Goal: Information Seeking & Learning: Understand process/instructions

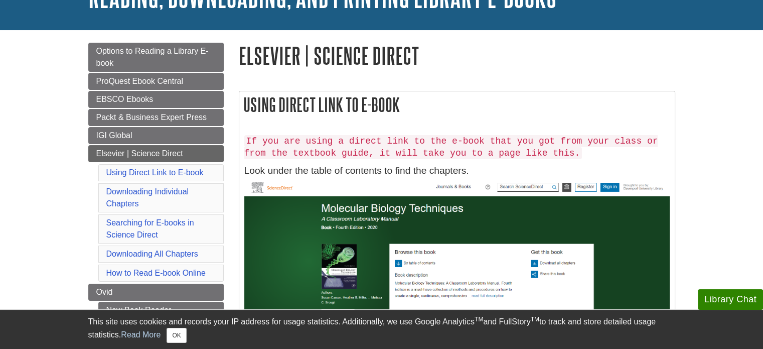
scroll to position [84, 0]
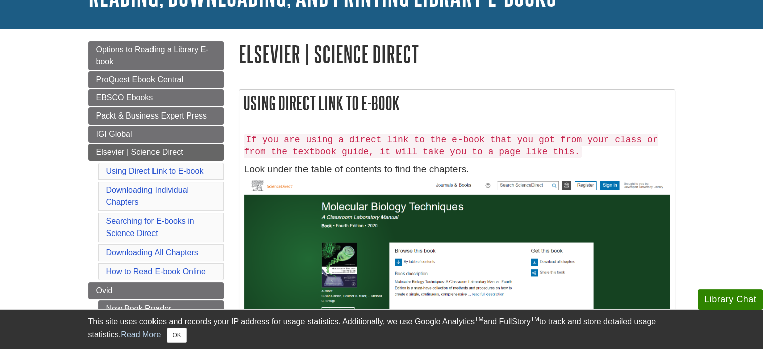
click at [367, 148] on code "If you are using a direct link to the e-book that you got from your class or fr…" at bounding box center [451, 145] width 414 height 24
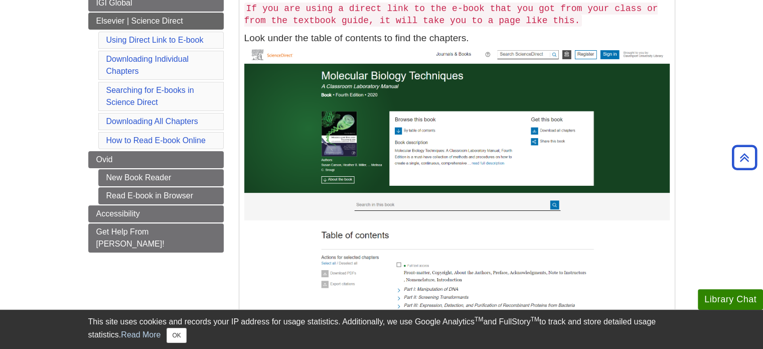
scroll to position [216, 0]
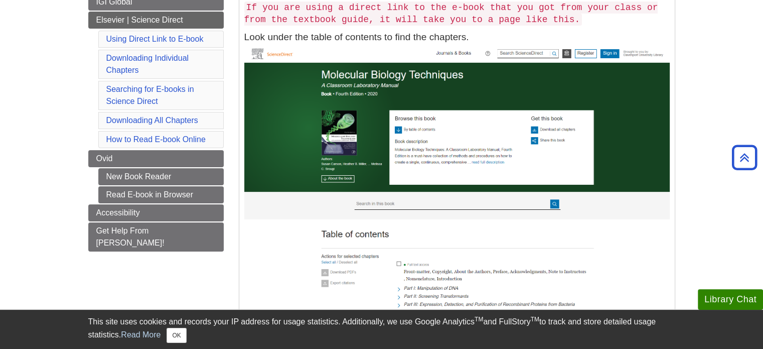
click at [400, 198] on img at bounding box center [456, 192] width 425 height 295
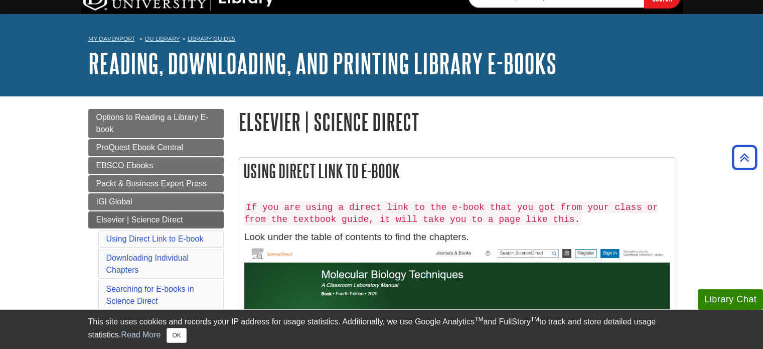
scroll to position [13, 0]
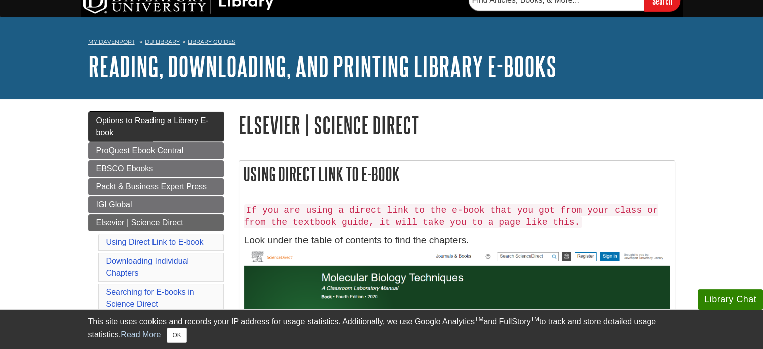
click at [177, 127] on link "Options to Reading a Library E-book" at bounding box center [155, 126] width 135 height 29
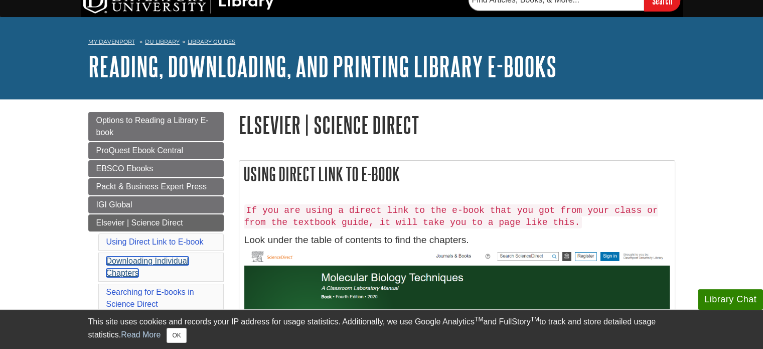
click at [169, 258] on link "Downloading Individual Chapters" at bounding box center [147, 266] width 83 height 21
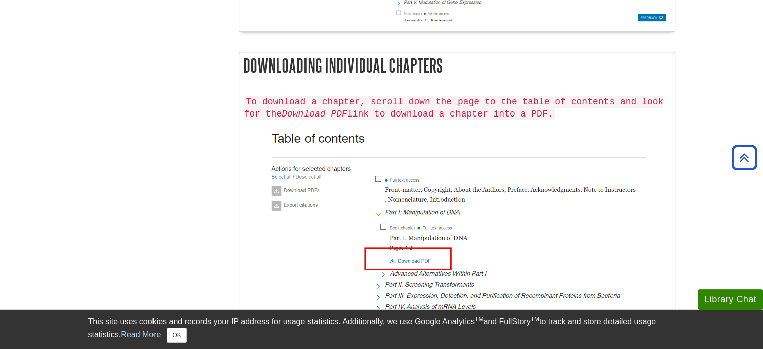
scroll to position [533, 0]
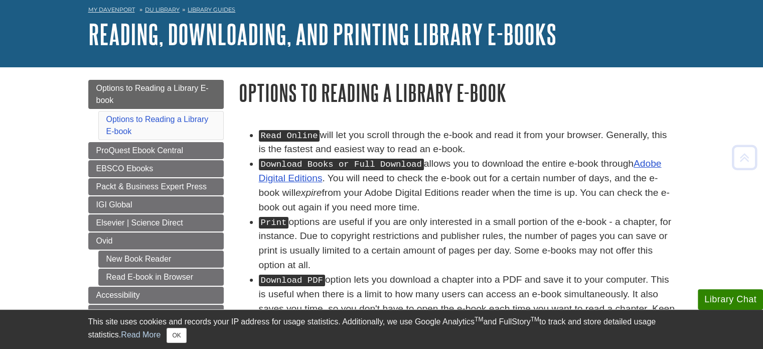
scroll to position [44, 0]
